Goal: Information Seeking & Learning: Check status

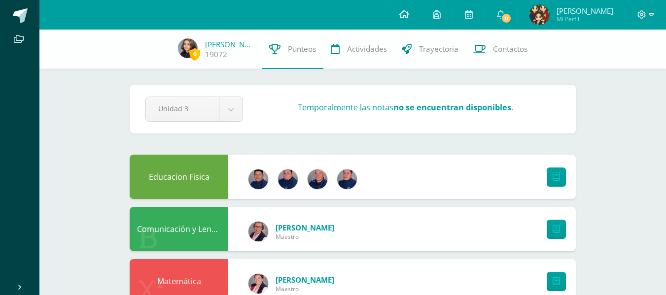
click at [409, 19] on span at bounding box center [404, 14] width 10 height 11
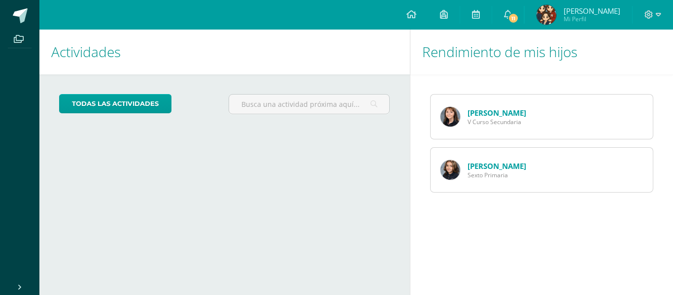
click at [484, 113] on link "Marilane Rios" at bounding box center [497, 113] width 59 height 10
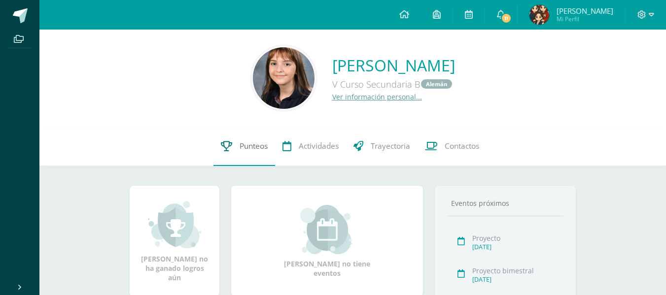
click at [239, 148] on span "Punteos" at bounding box center [253, 146] width 28 height 10
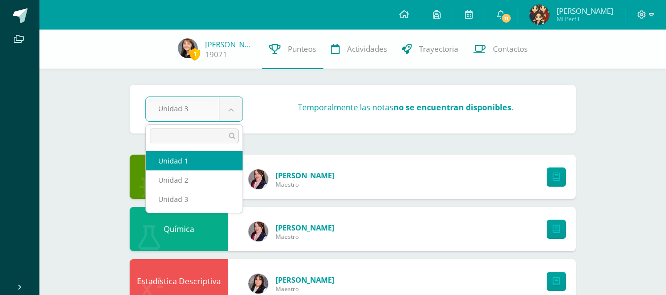
select select "Unidad 1"
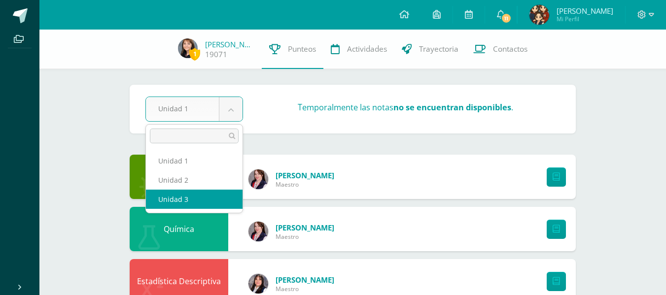
select select "Unidad 3"
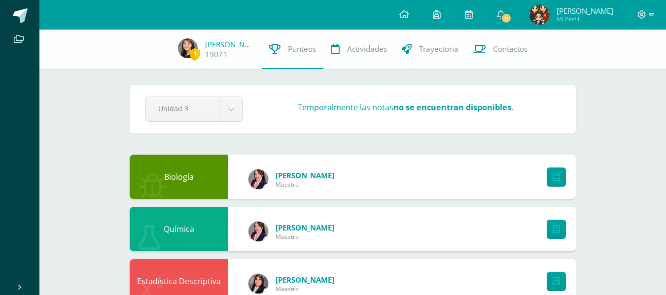
click at [393, 109] on h3 "Temporalmente las notas no se encuentran disponibles ." at bounding box center [405, 107] width 215 height 11
click at [650, 15] on icon at bounding box center [650, 14] width 5 height 9
click at [628, 68] on span "Cerrar sesión" at bounding box center [620, 67] width 44 height 9
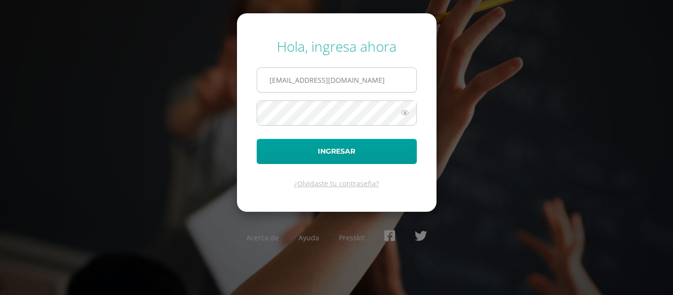
click at [365, 80] on input "marelaine77@yahoo.com" at bounding box center [336, 80] width 159 height 24
type input "marjorye@cig.edu.gt"
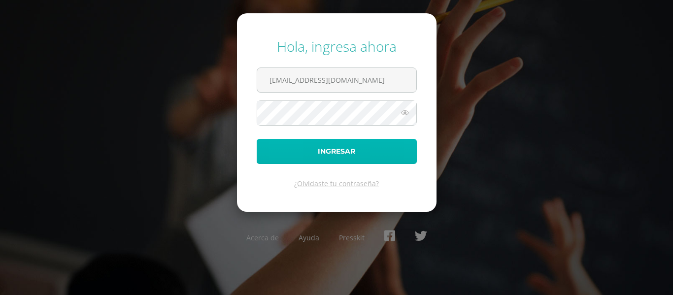
click at [313, 152] on button "Ingresar" at bounding box center [337, 151] width 160 height 25
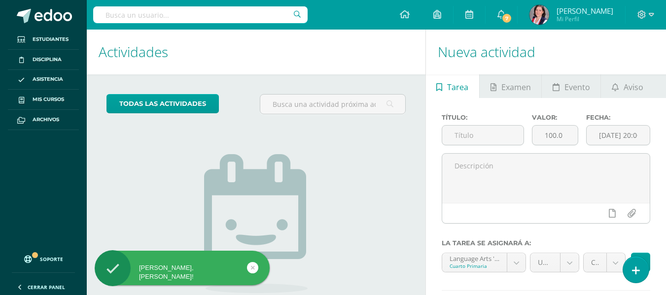
click at [133, 14] on input "text" at bounding box center [200, 14] width 214 height 17
click at [133, 14] on input "ma" at bounding box center [200, 14] width 214 height 17
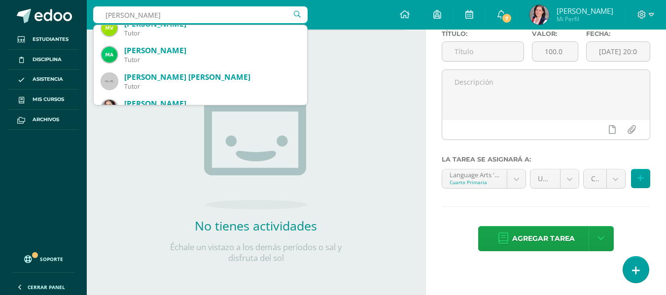
scroll to position [509, 0]
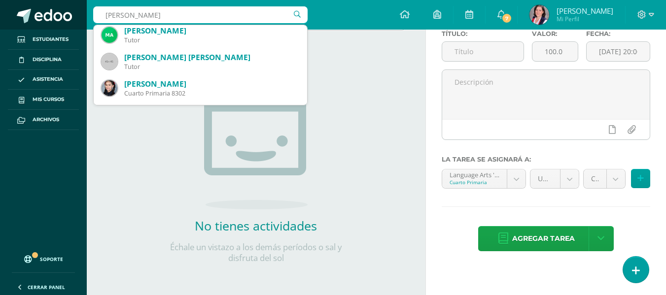
drag, startPoint x: 157, startPoint y: 14, endPoint x: 86, endPoint y: 16, distance: 71.5
click at [86, 15] on body "Hola Marjory, bienvenido a Edoo! Estudiantes Disciplina Asistencia Mis cursos A…" at bounding box center [333, 63] width 666 height 295
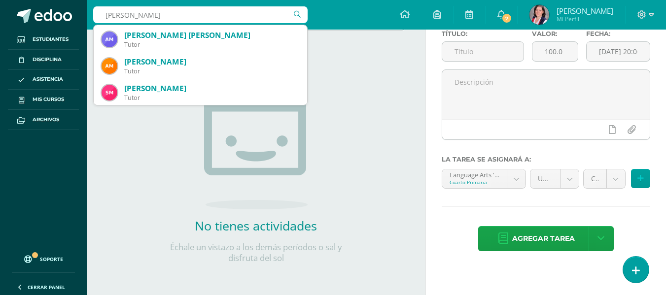
scroll to position [0, 0]
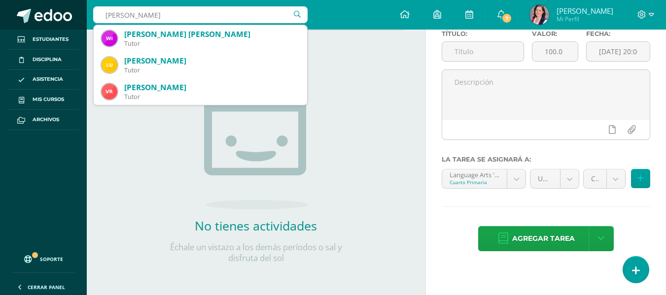
drag, startPoint x: 172, startPoint y: 13, endPoint x: 48, endPoint y: 9, distance: 124.2
click at [48, 9] on body "Hola Marjory, bienvenido a Edoo! Estudiantes Disciplina Asistencia Mis cursos A…" at bounding box center [333, 63] width 666 height 295
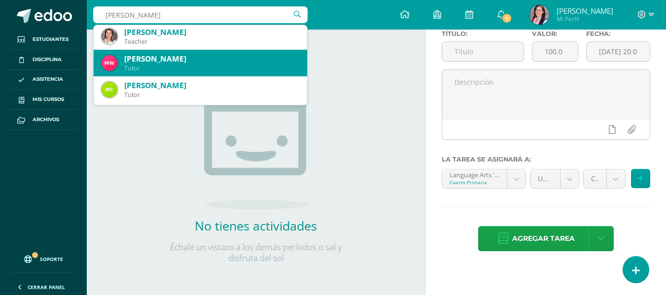
scroll to position [690, 0]
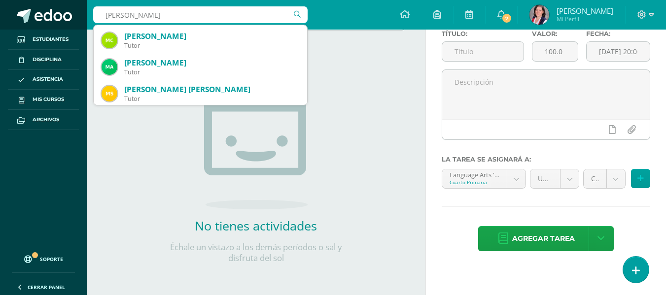
drag, startPoint x: 157, startPoint y: 15, endPoint x: 41, endPoint y: 3, distance: 116.8
click at [42, 6] on body "Hola Marjory, bienvenido a Edoo! Estudiantes Disciplina Asistencia Mis cursos A…" at bounding box center [333, 63] width 666 height 295
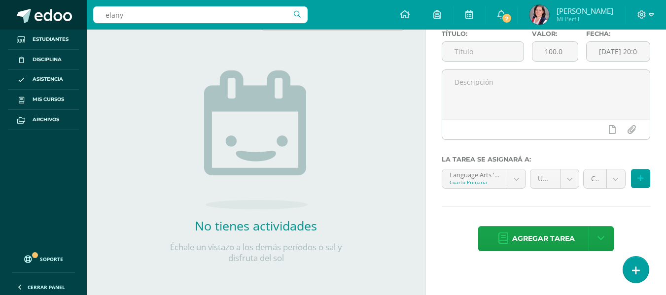
type input "elany"
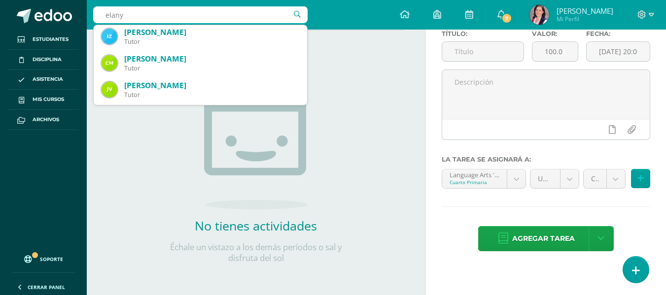
scroll to position [0, 0]
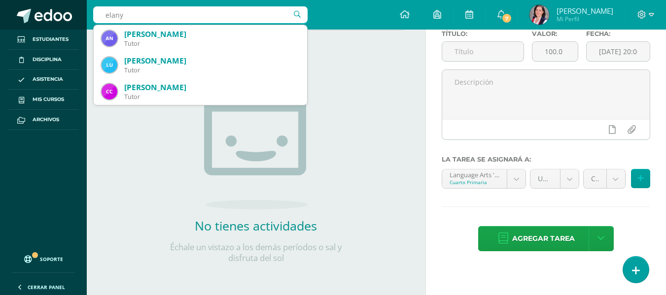
drag, startPoint x: 130, startPoint y: 18, endPoint x: 85, endPoint y: 5, distance: 46.6
click at [89, 13] on div "elany elany Ana Daniela Nájera Bonilla Tutor Luis Pedro Orellana Blanco Tutor C…" at bounding box center [376, 15] width 579 height 30
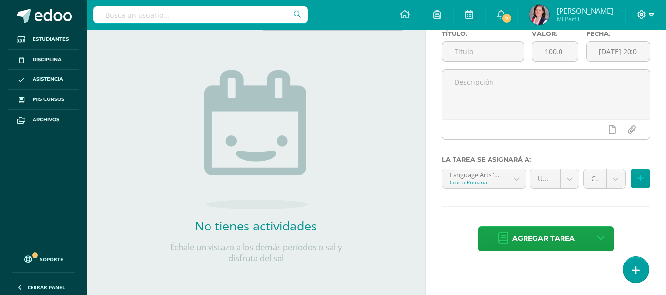
click at [653, 16] on icon at bounding box center [650, 14] width 5 height 9
click at [617, 67] on span "Cerrar sesión" at bounding box center [620, 67] width 44 height 9
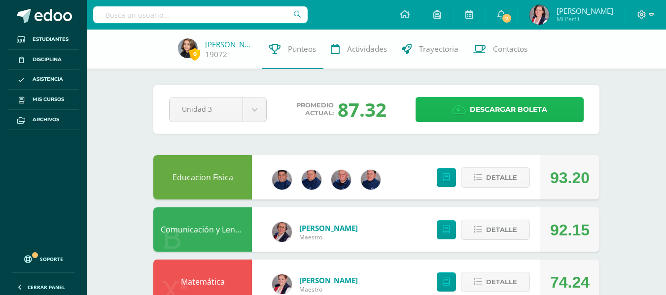
click at [494, 111] on span "Descargar boleta" at bounding box center [508, 110] width 77 height 24
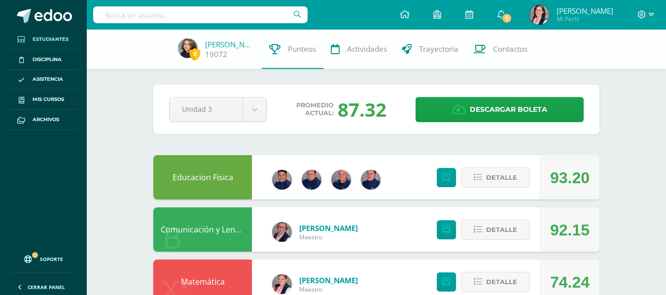
click at [56, 38] on span "Estudiantes" at bounding box center [51, 39] width 36 height 8
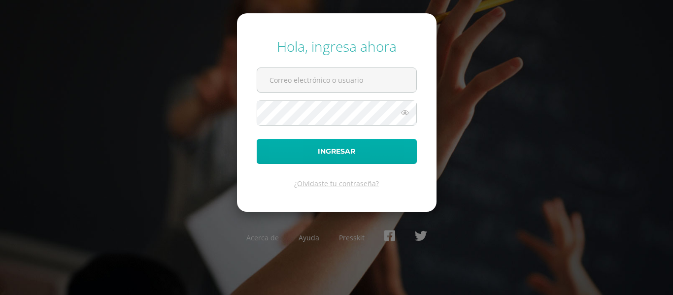
type input "[EMAIL_ADDRESS][DOMAIN_NAME]"
click at [348, 150] on button "Ingresar" at bounding box center [337, 151] width 160 height 25
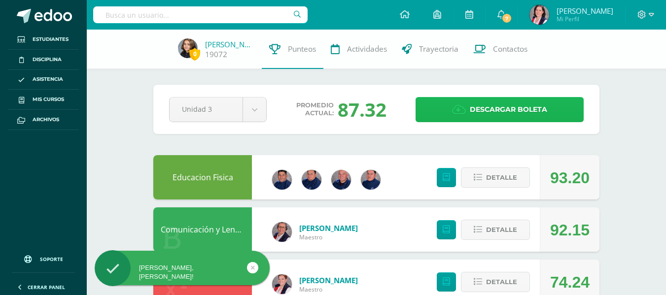
click at [484, 111] on span "Descargar boleta" at bounding box center [508, 110] width 77 height 24
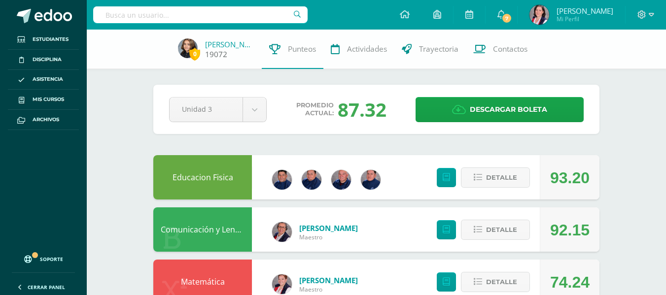
click at [223, 45] on link "[PERSON_NAME]" at bounding box center [229, 44] width 49 height 10
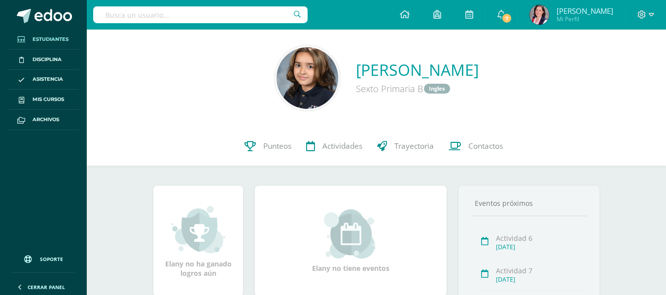
click at [55, 38] on span "Estudiantes" at bounding box center [51, 39] width 36 height 8
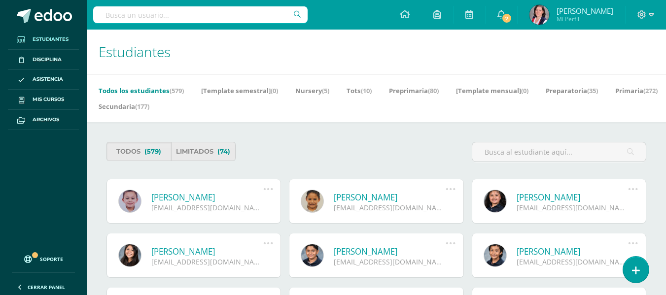
click at [55, 38] on span "Estudiantes" at bounding box center [51, 39] width 36 height 8
click at [149, 106] on link "Secundaria (177)" at bounding box center [124, 107] width 51 height 16
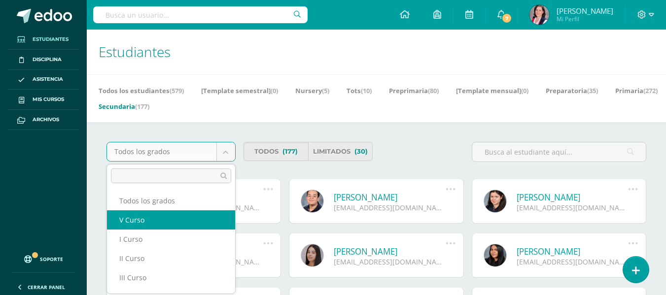
select select "107"
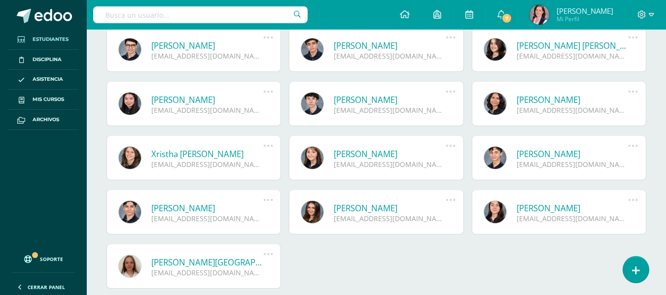
scroll to position [493, 0]
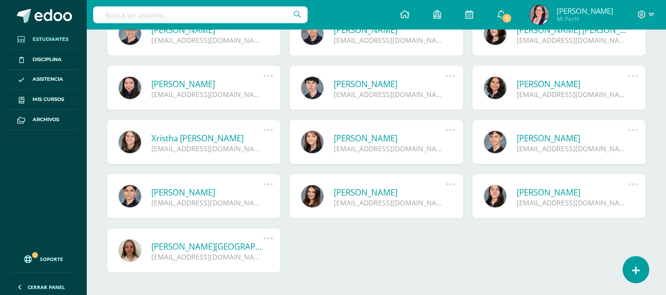
click at [402, 138] on link "Marilane Rios Echeverría" at bounding box center [390, 138] width 112 height 11
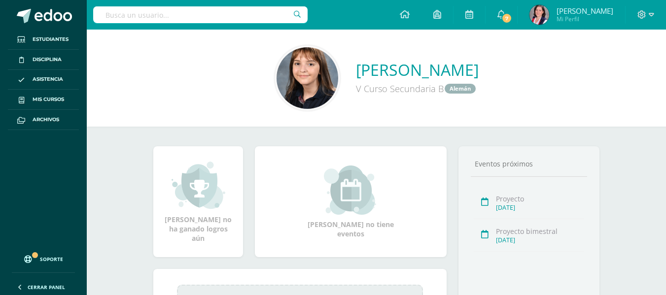
click at [444, 92] on link "Alemán" at bounding box center [459, 88] width 31 height 9
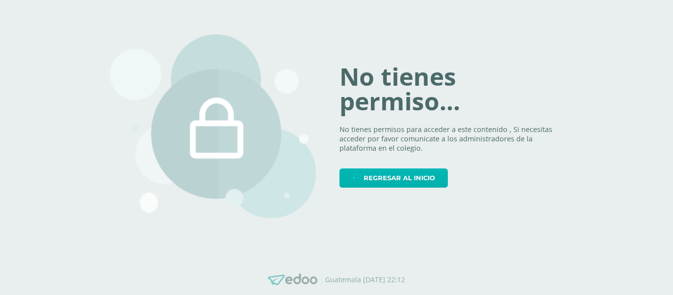
click at [408, 181] on span "Regresar al inicio" at bounding box center [399, 178] width 71 height 18
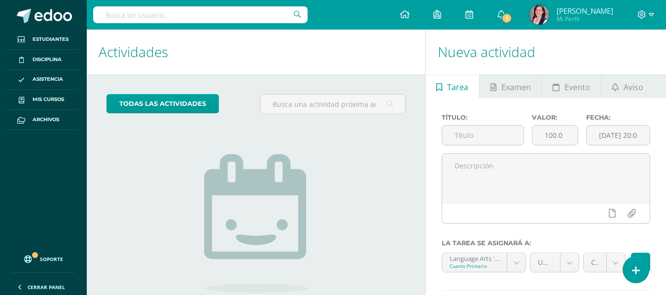
click at [122, 16] on input "text" at bounding box center [200, 14] width 214 height 17
click at [56, 36] on span "Estudiantes" at bounding box center [51, 39] width 36 height 8
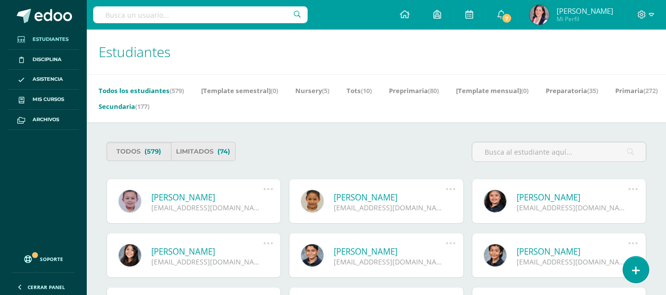
click at [149, 106] on link "Secundaria (177)" at bounding box center [124, 107] width 51 height 16
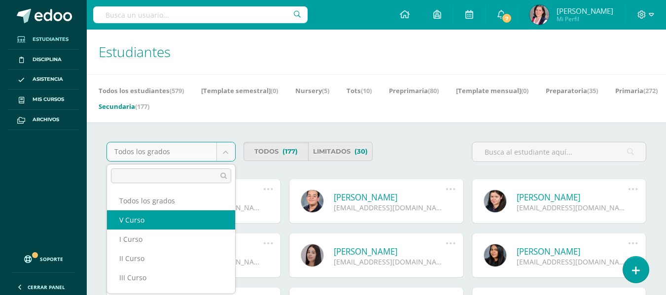
select select "107"
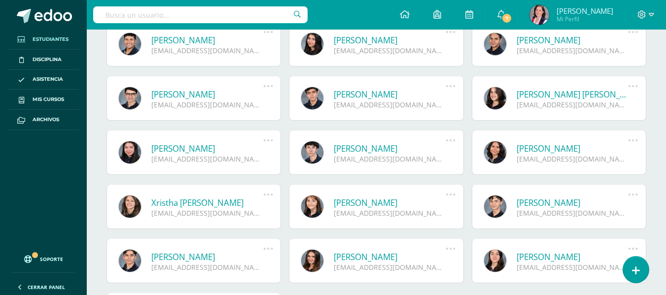
scroll to position [437, 0]
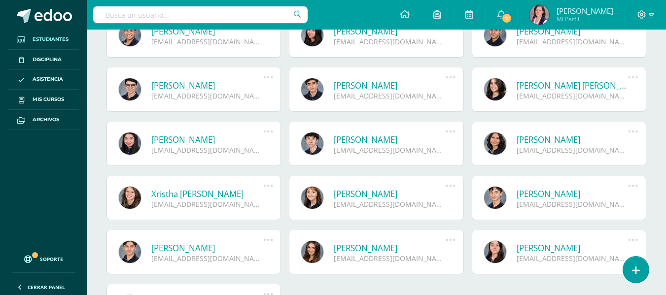
click at [450, 185] on icon at bounding box center [450, 185] width 11 height 11
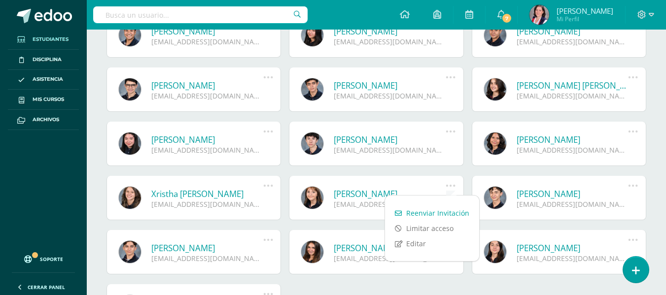
click at [349, 195] on link "[PERSON_NAME]" at bounding box center [390, 193] width 112 height 11
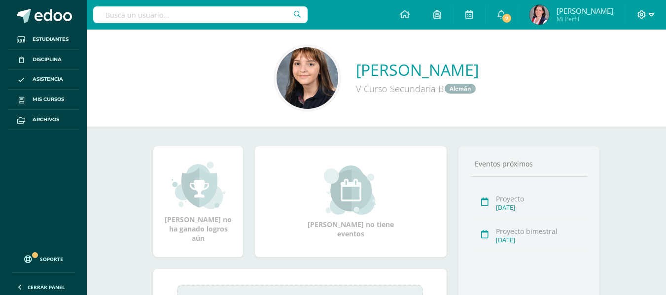
click at [646, 13] on span at bounding box center [645, 14] width 17 height 11
click at [611, 68] on span "Cerrar sesión" at bounding box center [620, 67] width 44 height 9
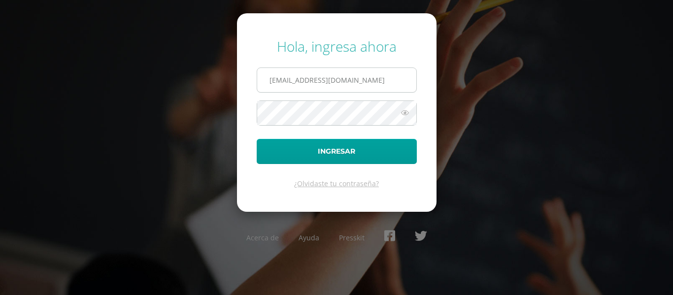
click at [343, 80] on input "[EMAIL_ADDRESS][DOMAIN_NAME]" at bounding box center [336, 80] width 159 height 24
type input "[EMAIL_ADDRESS][DOMAIN_NAME]"
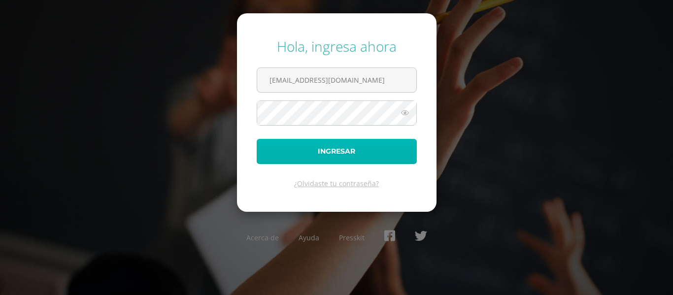
click at [334, 154] on button "Ingresar" at bounding box center [337, 151] width 160 height 25
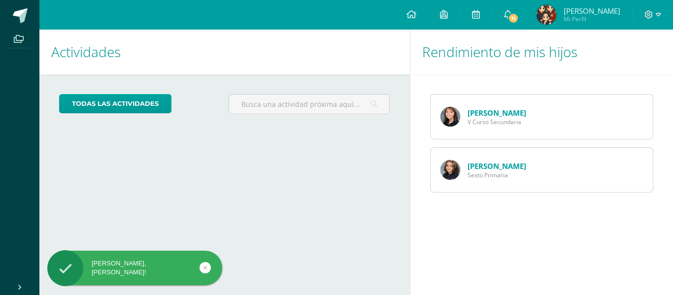
click at [470, 114] on link "[PERSON_NAME]" at bounding box center [497, 113] width 59 height 10
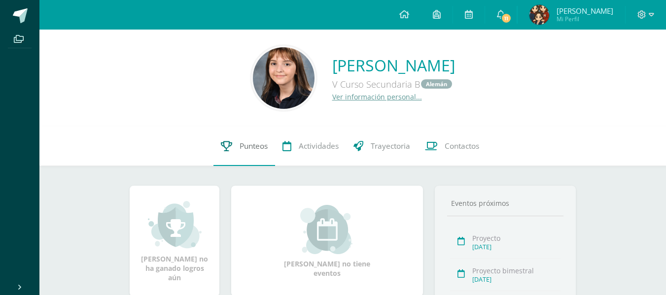
click at [243, 145] on span "Punteos" at bounding box center [253, 146] width 28 height 10
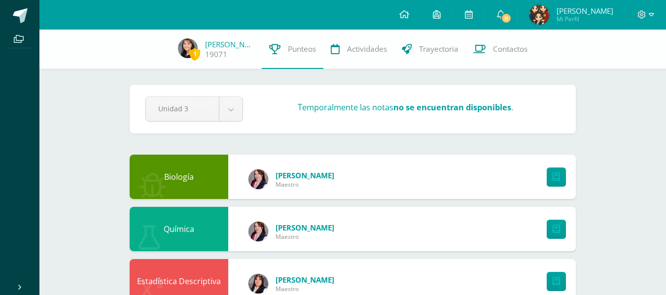
click at [441, 109] on strong "no se encuentran disponibles" at bounding box center [452, 107] width 118 height 11
